Goal: Check status: Check status

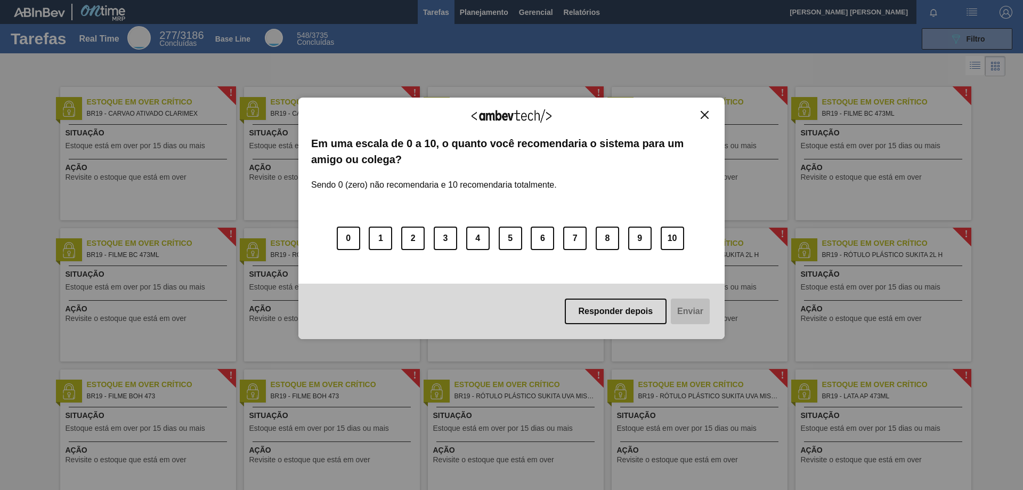
click at [706, 116] on img "Close" at bounding box center [705, 115] width 8 height 8
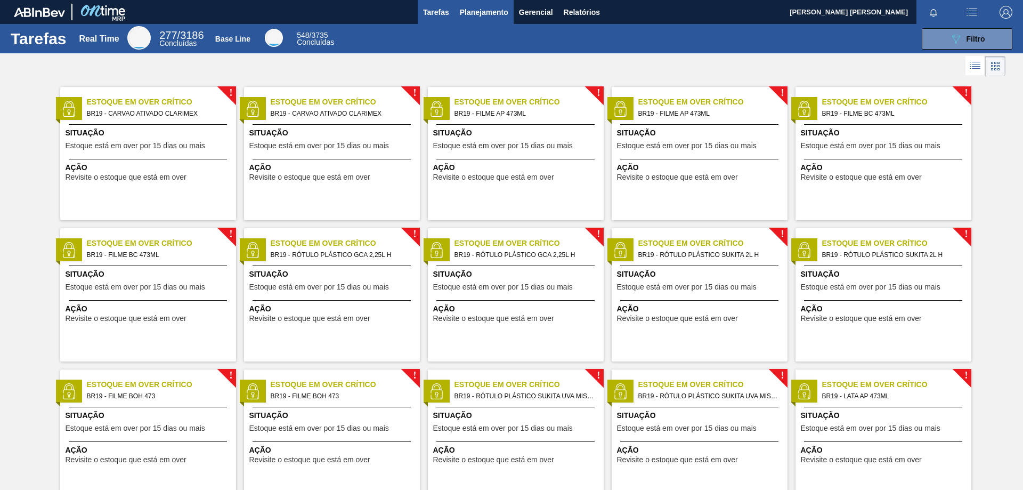
click at [474, 11] on span "Planejamento" at bounding box center [484, 12] width 49 height 13
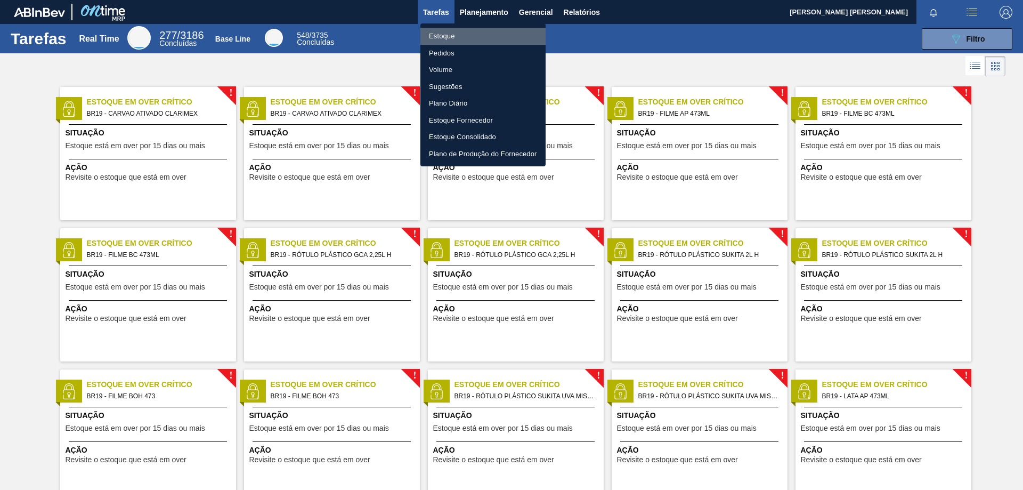
click at [444, 33] on li "Estoque" at bounding box center [483, 36] width 125 height 17
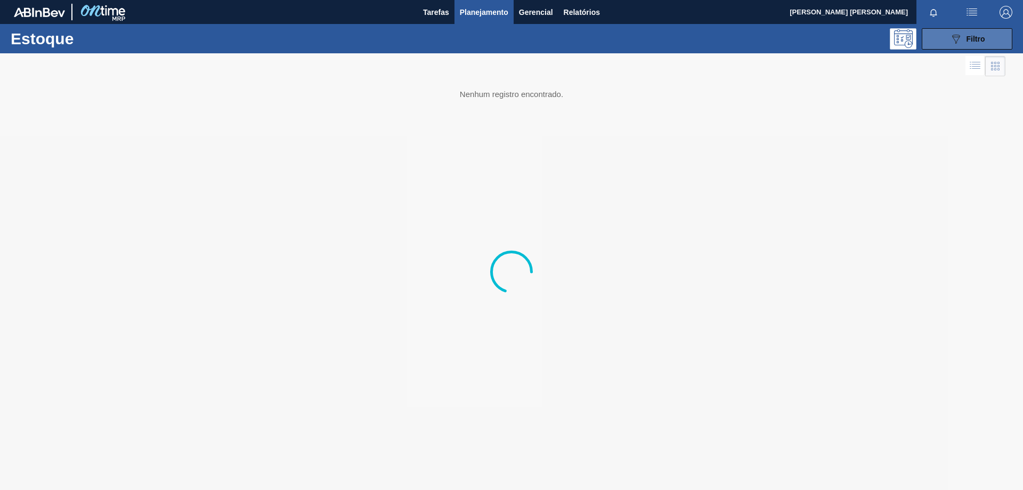
click at [938, 42] on button "089F7B8B-B2A5-4AFE-B5C0-19BA573D28AC Filtro" at bounding box center [967, 38] width 91 height 21
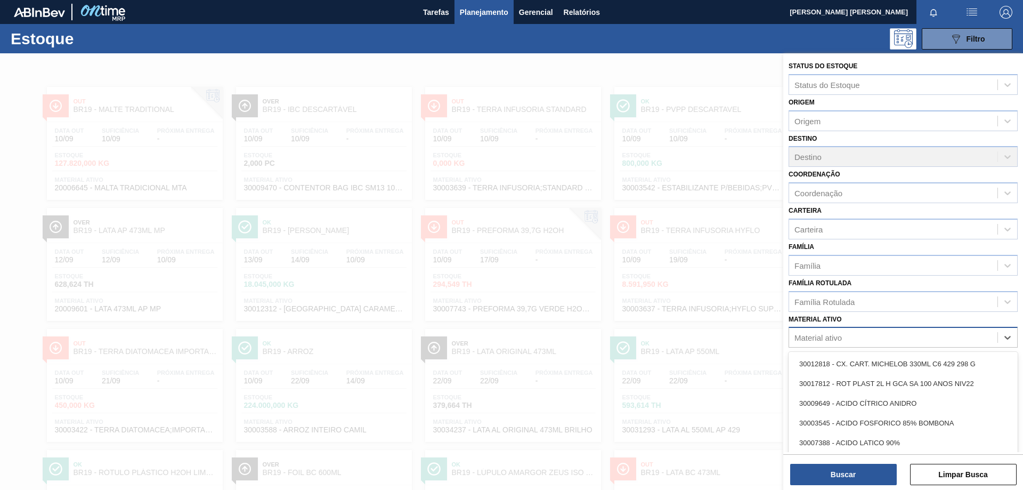
click at [830, 339] on div "Material ativo" at bounding box center [818, 337] width 47 height 9
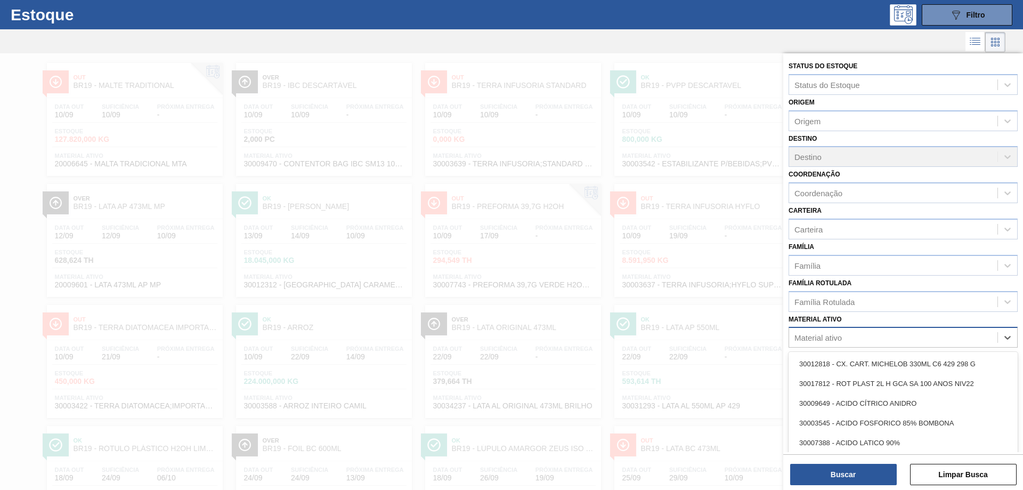
scroll to position [26, 0]
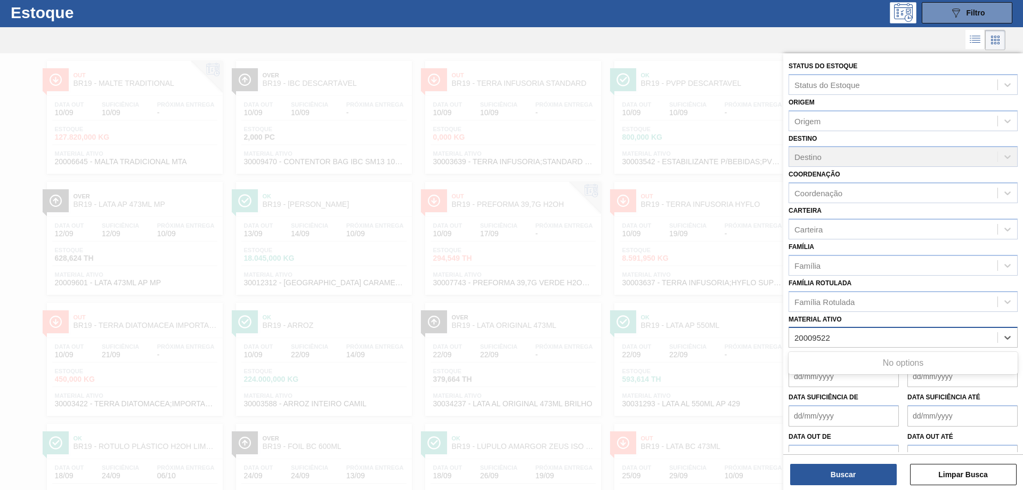
type ativo "20009522"
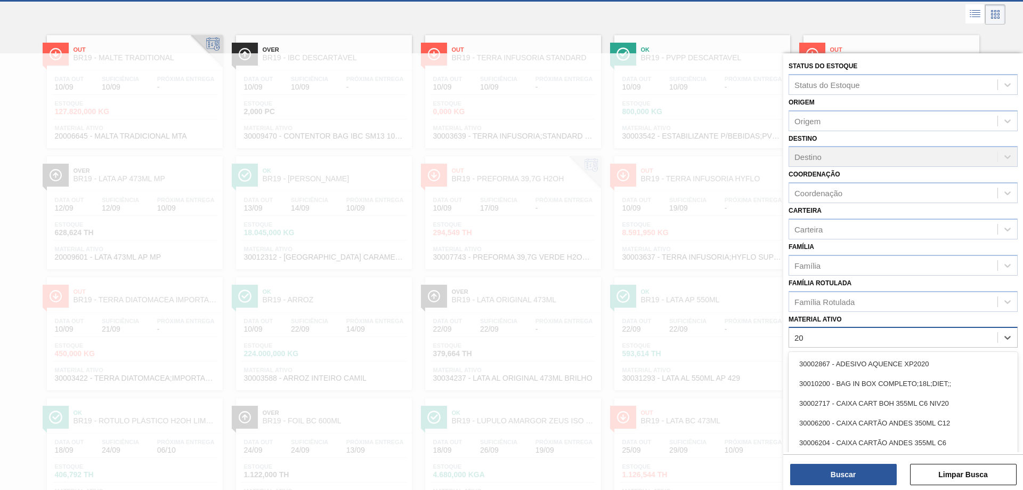
scroll to position [52, 0]
type ativo "20009255"
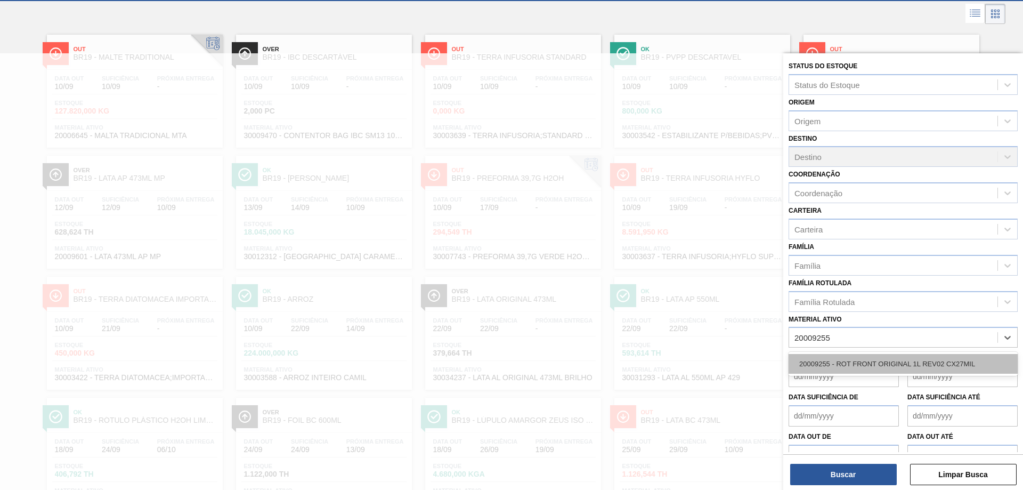
click at [852, 356] on div "20009255 - ROT FRONT ORIGINAL 1L REV02 CX27MIL" at bounding box center [903, 364] width 229 height 20
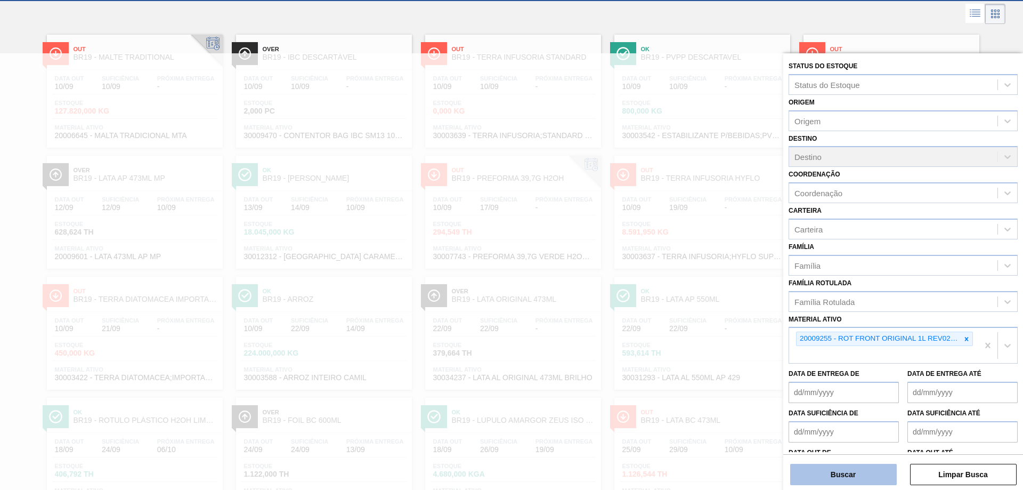
click at [839, 467] on button "Buscar" at bounding box center [843, 474] width 107 height 21
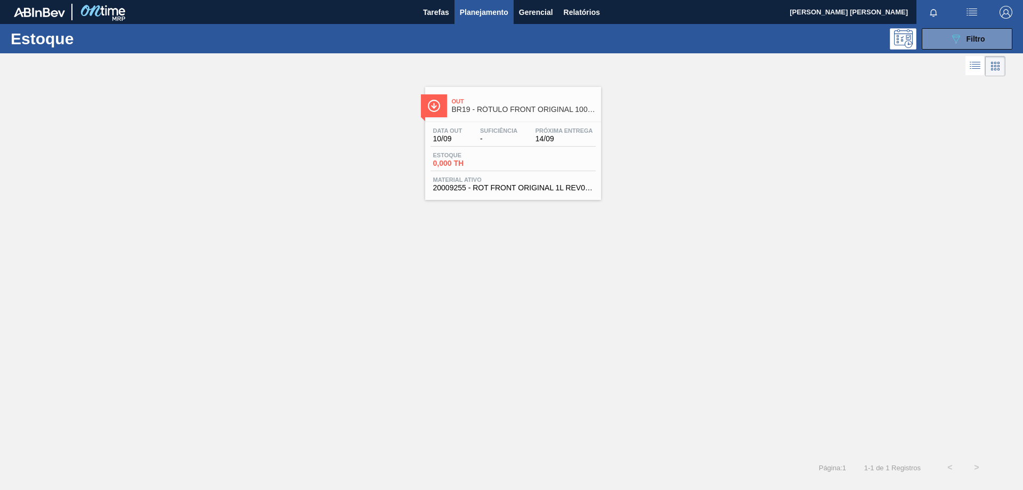
click at [471, 158] on span "Estoque" at bounding box center [470, 155] width 75 height 6
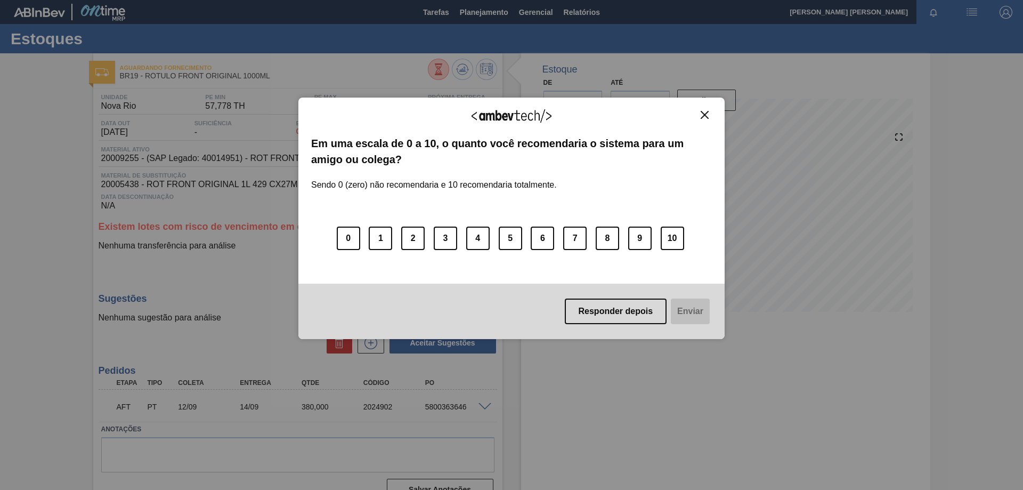
click at [706, 111] on img "Close" at bounding box center [705, 115] width 8 height 8
